Goal: Find specific page/section

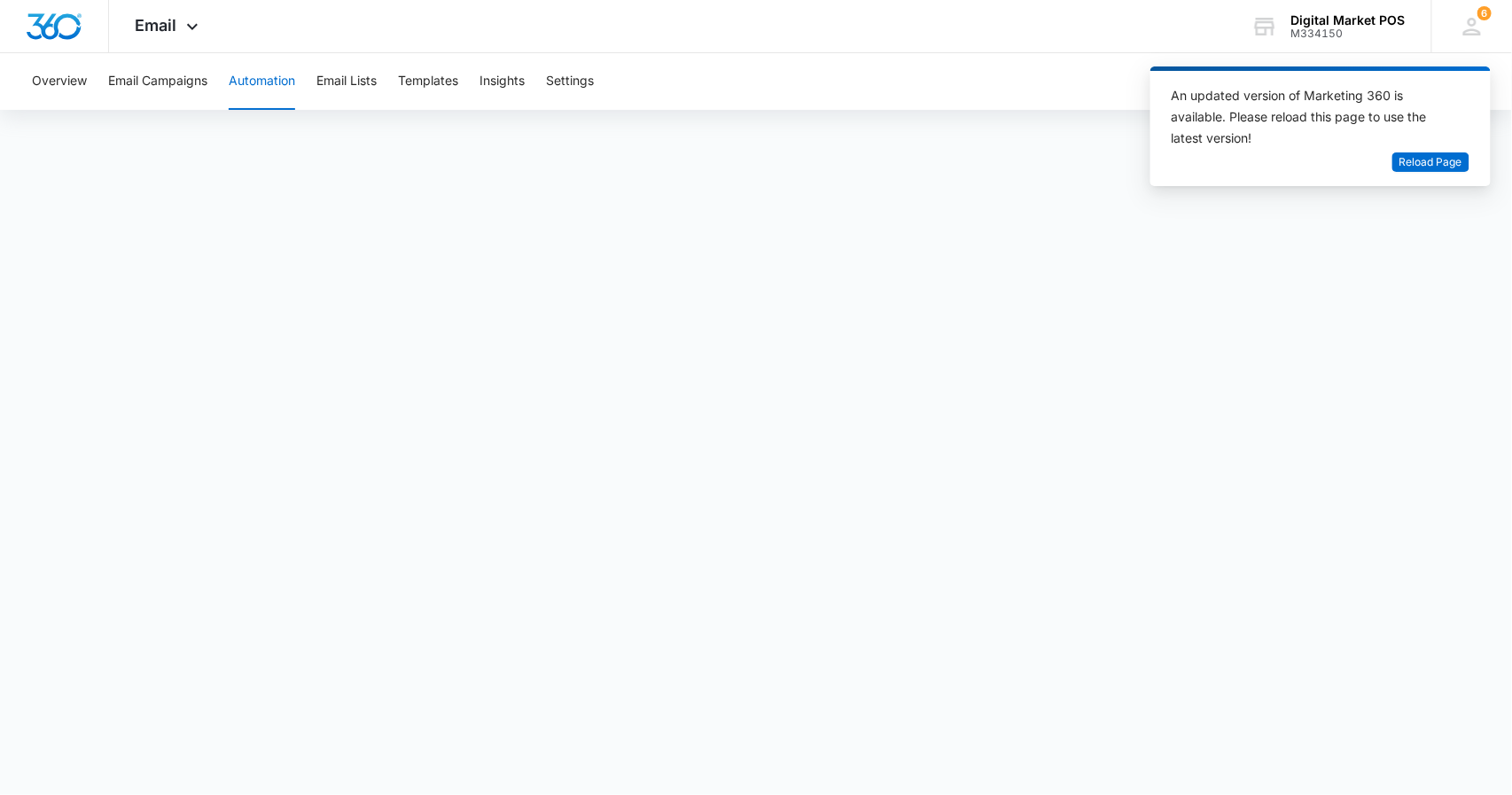
click at [246, 87] on button "Automation" at bounding box center [263, 81] width 67 height 57
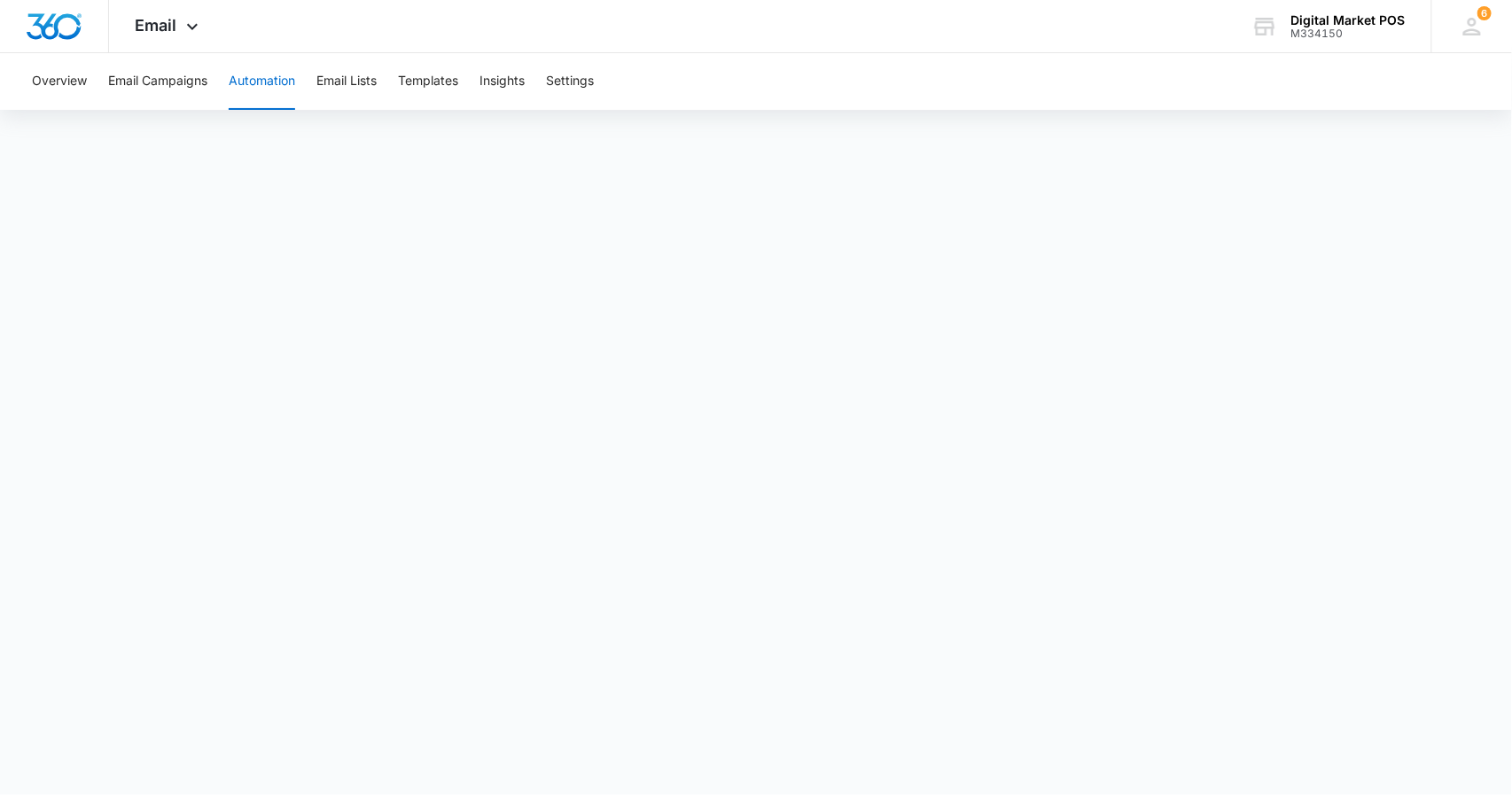
click at [261, 78] on button "Automation" at bounding box center [263, 81] width 67 height 57
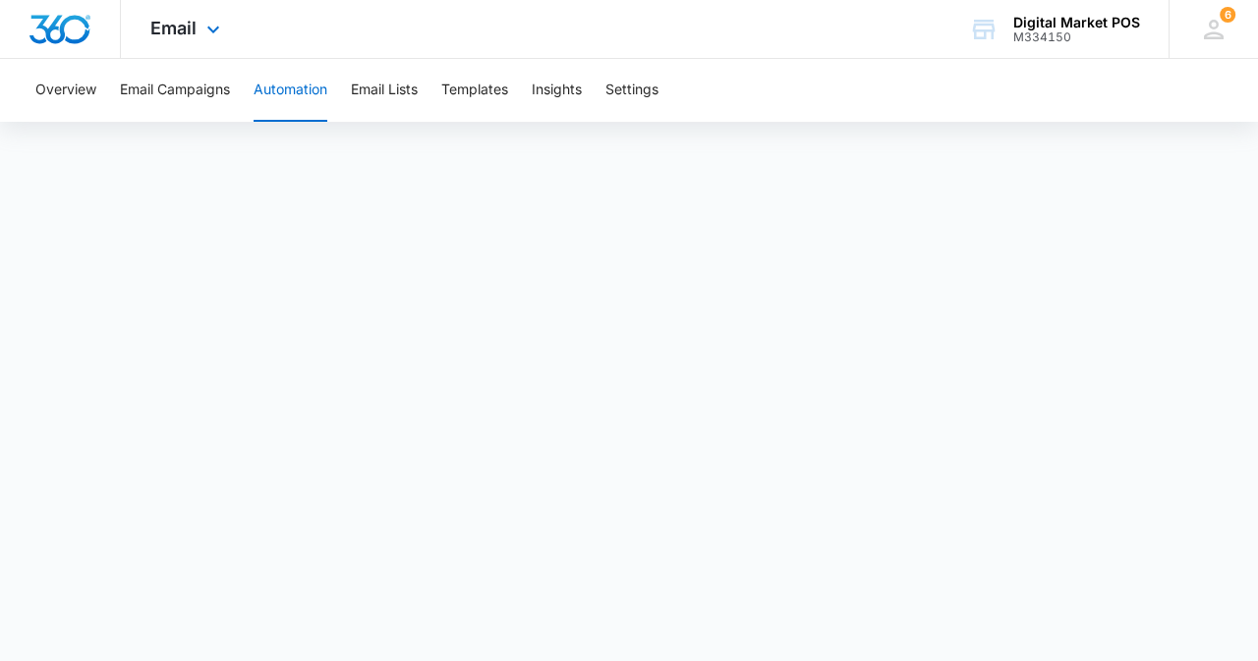
click at [805, 109] on div "Overview Email Campaigns Automation Email Lists Templates Insights Settings" at bounding box center [629, 90] width 1211 height 63
